Goal: Transaction & Acquisition: Purchase product/service

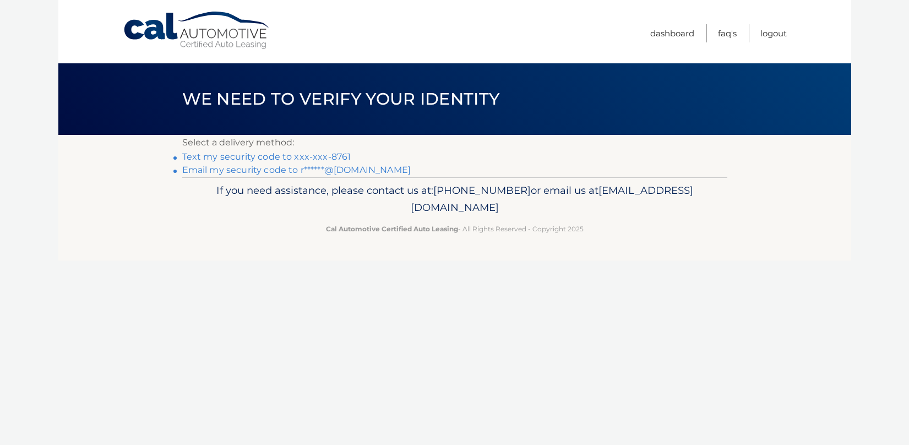
click at [277, 156] on link "Text my security code to xxx-xxx-8761" at bounding box center [266, 156] width 169 height 10
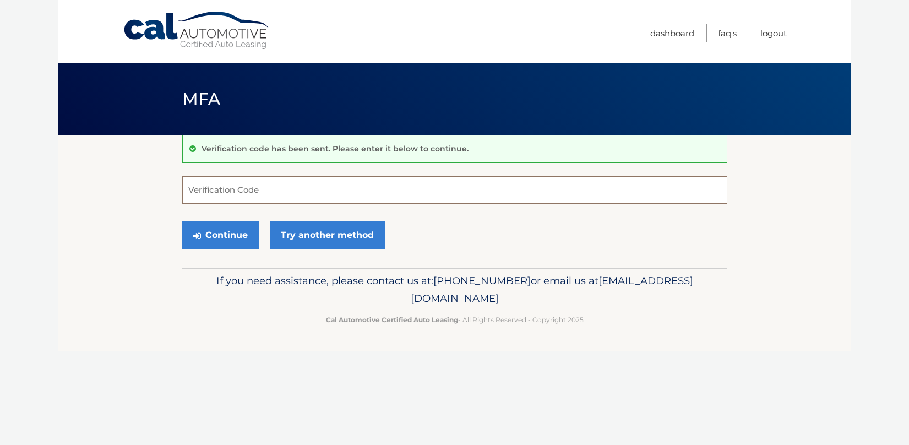
click at [278, 187] on input "Verification Code" at bounding box center [454, 190] width 545 height 28
type input "663140"
click at [225, 238] on button "Continue" at bounding box center [220, 235] width 77 height 28
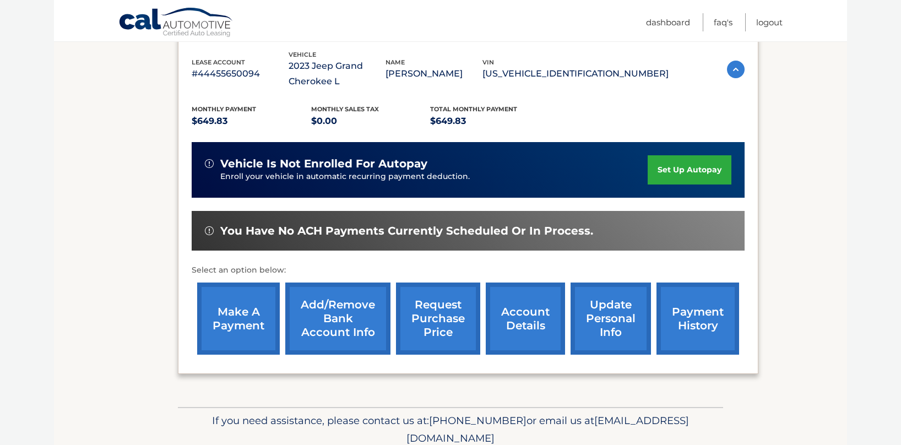
scroll to position [203, 0]
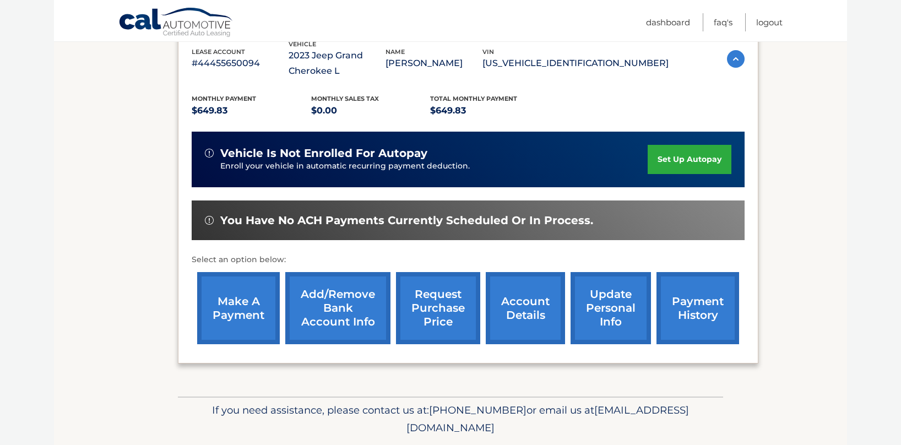
click at [235, 311] on link "make a payment" at bounding box center [238, 308] width 83 height 72
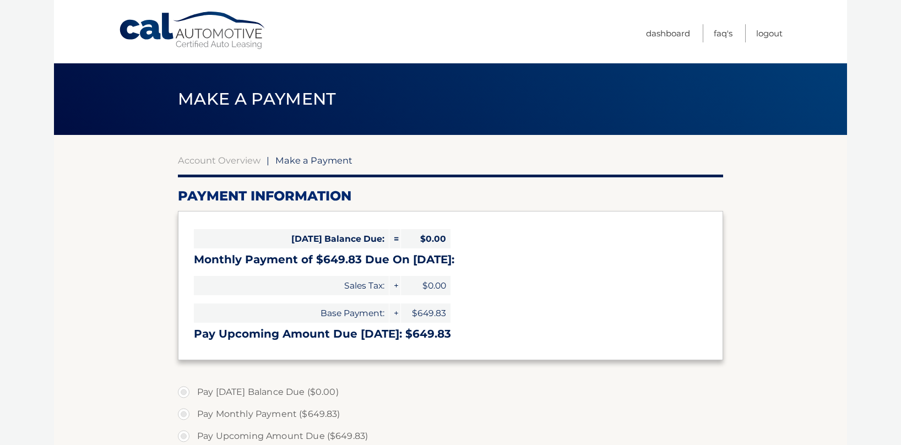
select select "ZDllYjU1OWUtNmI0Ni00YWJjLTg5ZjktNGI2M2Q2NWFlNGQ1"
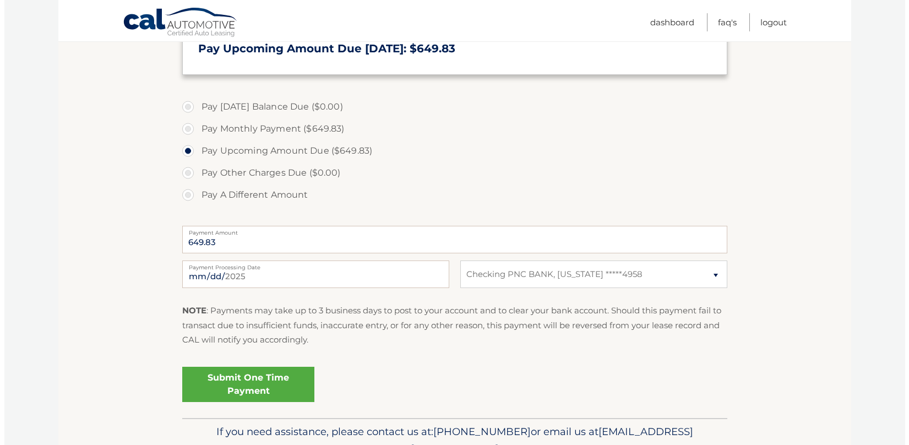
scroll to position [286, 0]
click at [291, 377] on link "Submit One Time Payment" at bounding box center [244, 383] width 132 height 35
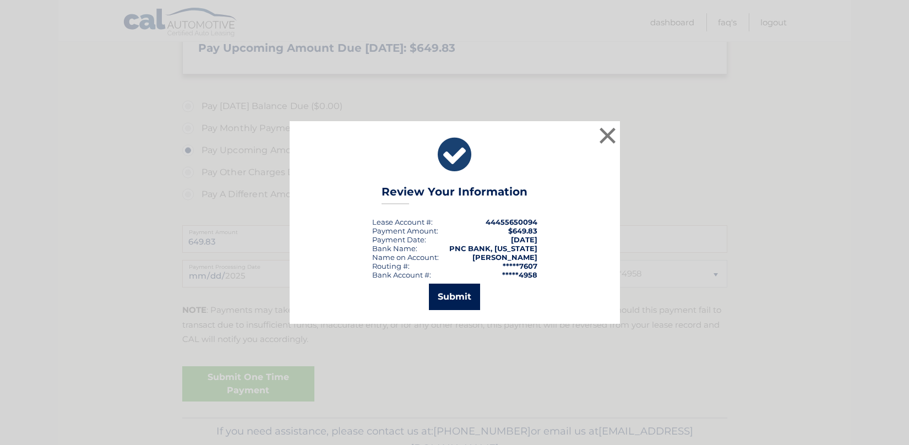
click at [466, 300] on button "Submit" at bounding box center [454, 297] width 51 height 26
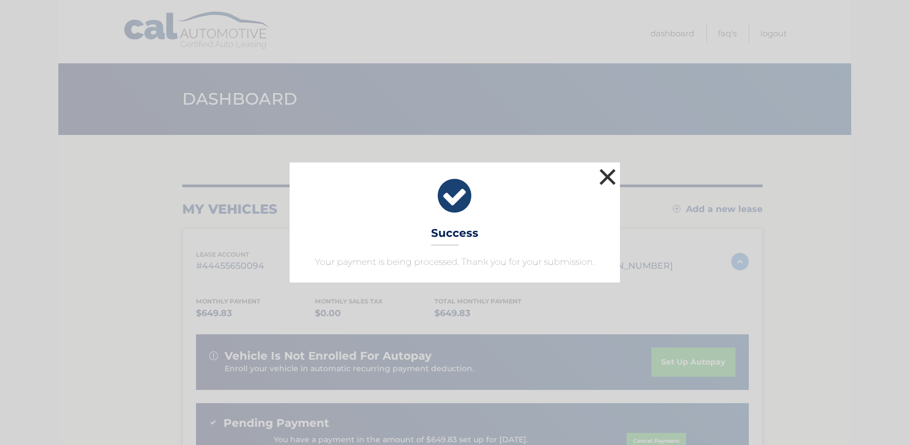
click at [609, 180] on button "×" at bounding box center [608, 177] width 22 height 22
